Goal: Transaction & Acquisition: Download file/media

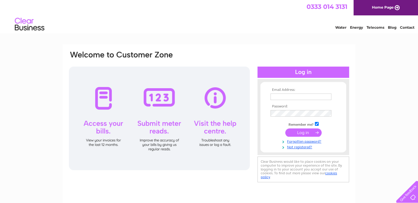
type input "[EMAIL_ADDRESS][DOMAIN_NAME]"
click at [294, 132] on input "submit" at bounding box center [304, 132] width 36 height 8
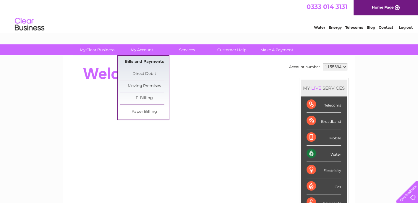
click at [138, 61] on link "Bills and Payments" at bounding box center [144, 62] width 49 height 12
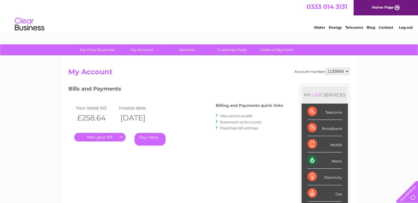
click at [101, 136] on link "." at bounding box center [99, 137] width 51 height 9
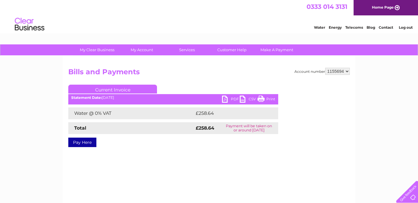
click at [230, 99] on link "PDF" at bounding box center [231, 100] width 18 height 9
